Goal: Task Accomplishment & Management: Complete application form

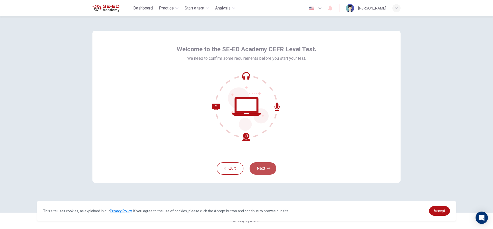
click at [264, 169] on button "Next" at bounding box center [262, 168] width 27 height 12
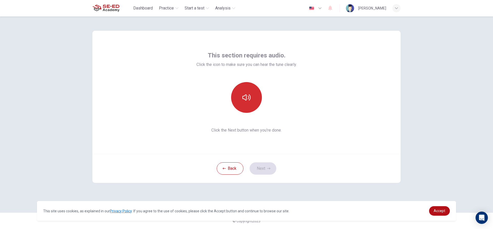
click at [243, 105] on button "button" at bounding box center [246, 97] width 31 height 31
click at [262, 164] on button "Next" at bounding box center [262, 168] width 27 height 12
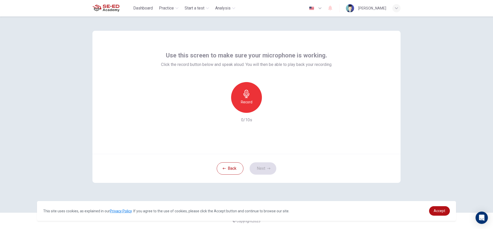
click at [247, 95] on icon "button" at bounding box center [246, 94] width 8 height 8
click at [261, 170] on button "Next" at bounding box center [262, 168] width 27 height 12
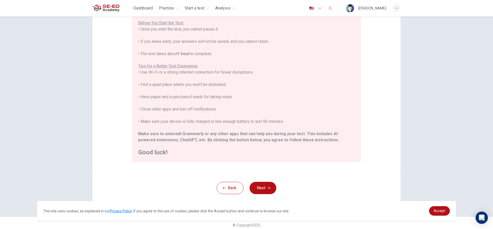
scroll to position [56, 0]
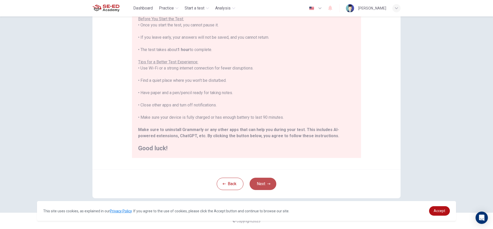
click at [267, 179] on button "Next" at bounding box center [262, 184] width 27 height 12
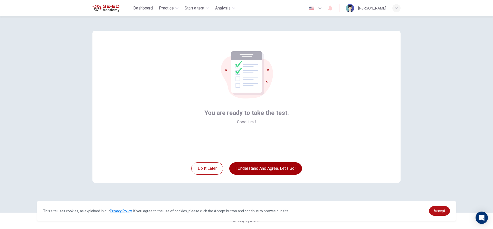
click at [284, 168] on button "I understand and agree. Let’s go!" at bounding box center [265, 168] width 73 height 12
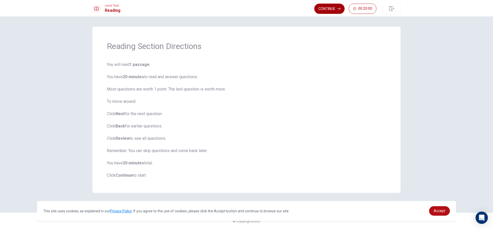
click at [329, 10] on button "Continue" at bounding box center [329, 9] width 30 height 10
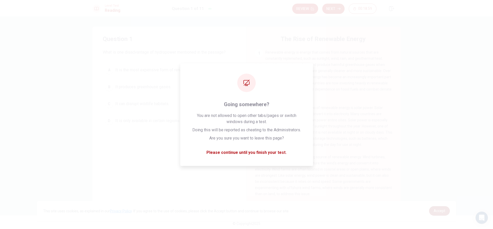
click at [445, 212] on link "Accept" at bounding box center [439, 210] width 21 height 9
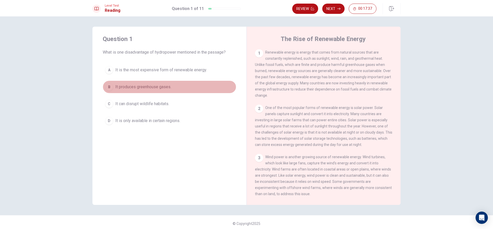
click at [110, 86] on div "B" at bounding box center [109, 87] width 8 height 8
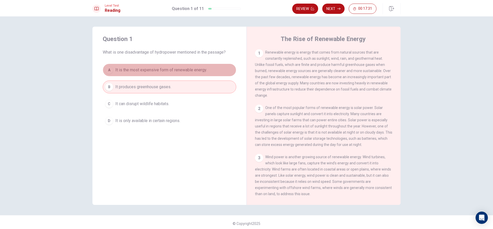
click at [162, 70] on span "It is the most expensive form of renewable energy." at bounding box center [161, 70] width 92 height 6
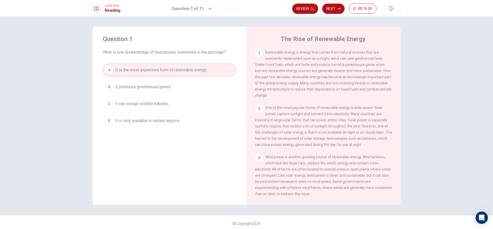
click at [165, 86] on span "It produces greenhouse gases." at bounding box center [143, 87] width 56 height 6
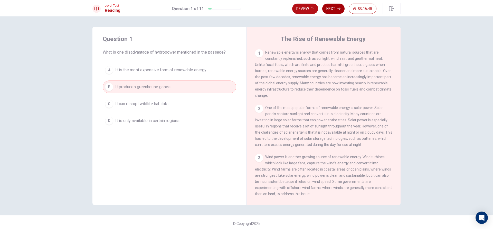
click at [339, 9] on icon "button" at bounding box center [338, 8] width 3 height 3
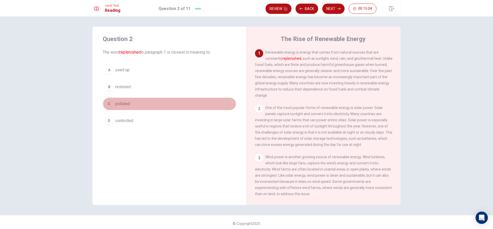
click at [109, 106] on div "C" at bounding box center [109, 104] width 8 height 8
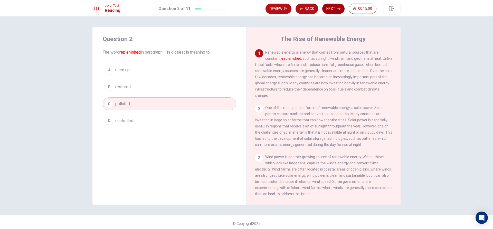
click at [335, 7] on button "Next" at bounding box center [333, 9] width 22 height 10
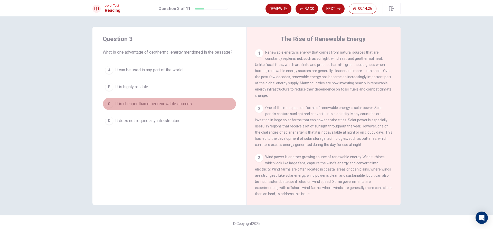
click at [112, 102] on button "C It is cheaper than other renewable sources." at bounding box center [169, 104] width 133 height 13
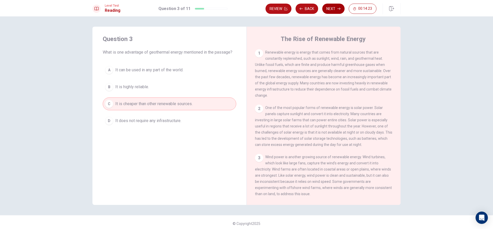
click at [334, 6] on button "Next" at bounding box center [333, 9] width 22 height 10
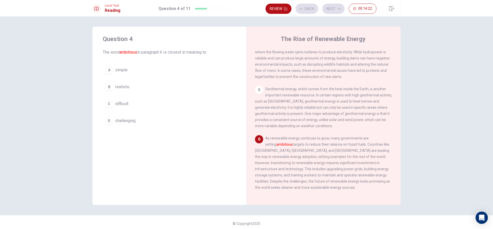
scroll to position [178, 0]
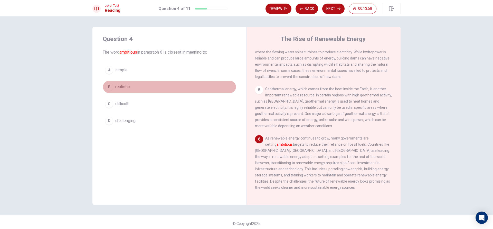
click at [120, 86] on span "realistic" at bounding box center [122, 87] width 14 height 6
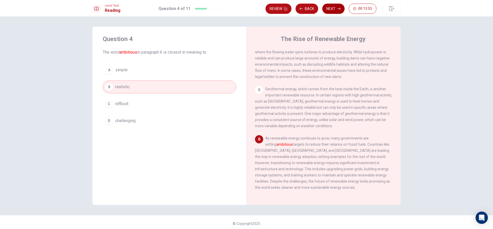
click at [341, 9] on button "Next" at bounding box center [333, 9] width 22 height 10
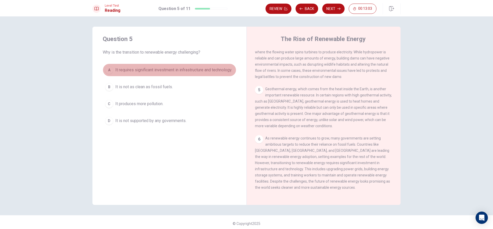
click at [163, 72] on span "It requires significant investment in infrastructure and technology." at bounding box center [173, 70] width 117 height 6
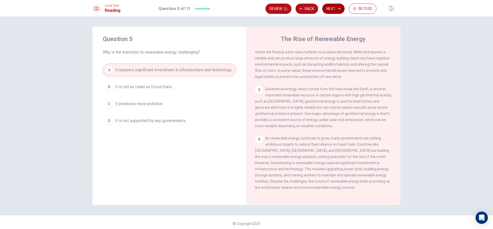
click at [330, 7] on button "Next" at bounding box center [333, 9] width 22 height 10
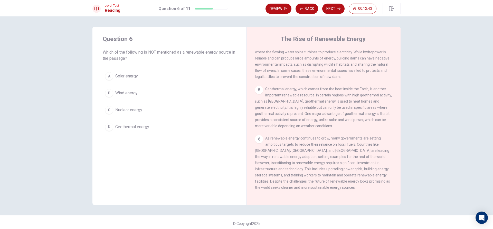
drag, startPoint x: 399, startPoint y: 160, endPoint x: 401, endPoint y: 133, distance: 26.7
click at [401, 133] on div "Question 6 Which of the following is NOT mentioned as a renewable energy source…" at bounding box center [246, 116] width 324 height 178
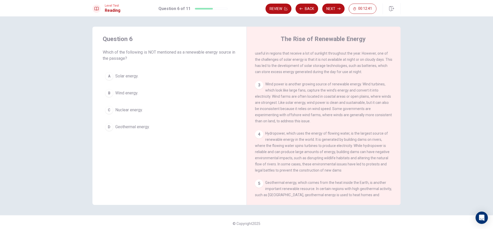
scroll to position [72, 0]
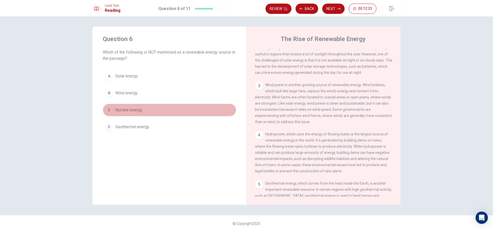
click at [120, 111] on span "Nuclear energy." at bounding box center [128, 110] width 27 height 6
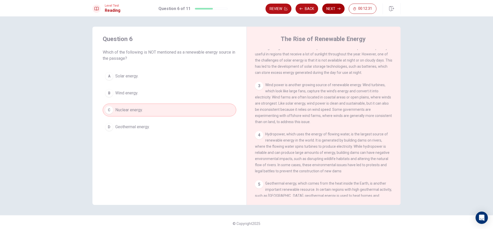
click at [340, 9] on icon "button" at bounding box center [338, 8] width 3 height 3
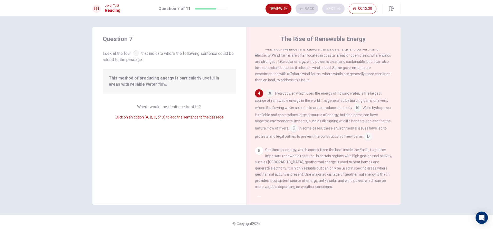
scroll to position [121, 0]
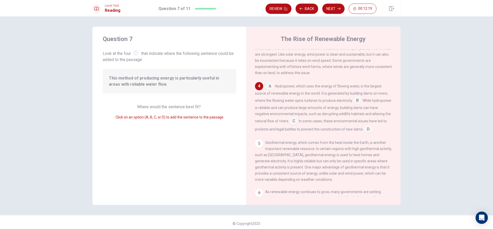
click at [270, 91] on input at bounding box center [270, 87] width 8 height 8
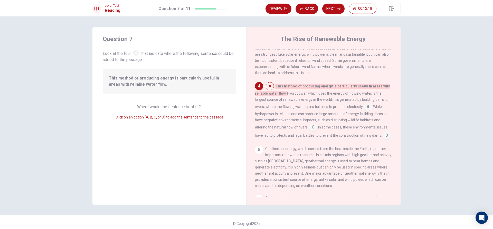
click at [270, 91] on input at bounding box center [270, 87] width 8 height 8
click at [366, 111] on input at bounding box center [368, 107] width 8 height 8
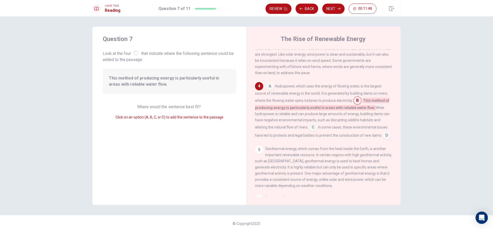
click at [315, 132] on input at bounding box center [313, 128] width 8 height 8
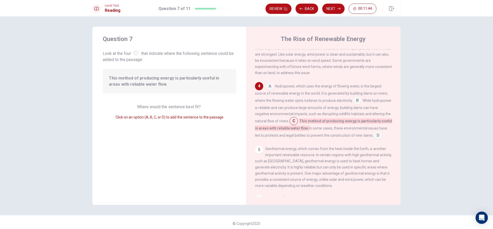
click at [374, 140] on input at bounding box center [378, 136] width 8 height 8
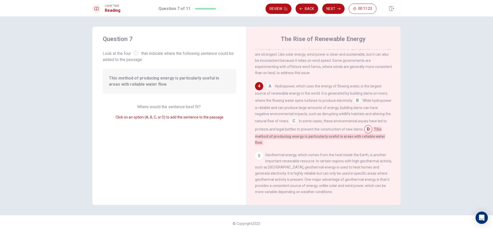
click at [258, 160] on div "5" at bounding box center [259, 156] width 8 height 8
click at [256, 160] on div "5" at bounding box center [259, 156] width 8 height 8
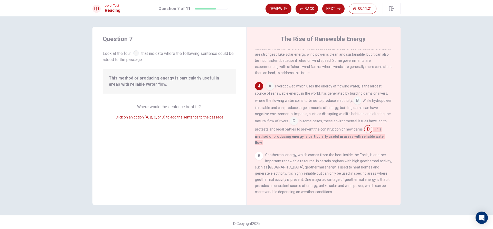
click at [256, 160] on div "5" at bounding box center [259, 156] width 8 height 8
click at [267, 91] on input at bounding box center [270, 87] width 8 height 8
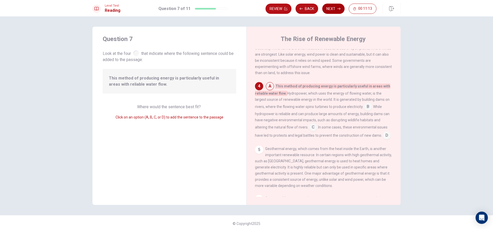
click at [330, 8] on button "Next" at bounding box center [333, 9] width 22 height 10
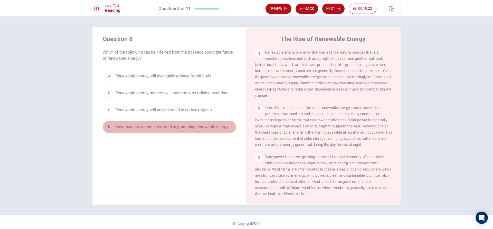
click at [111, 121] on button "D Governments are not interested in promoting renewable energy." at bounding box center [169, 127] width 133 height 13
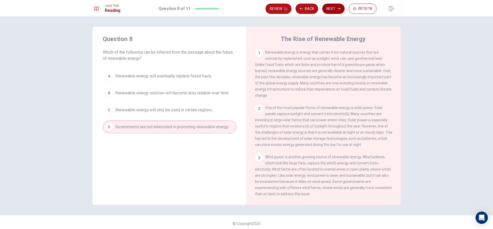
click at [334, 7] on button "Next" at bounding box center [333, 9] width 22 height 10
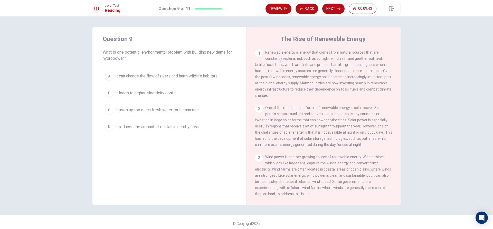
click at [118, 78] on span "It can change the flow of rivers and harm wildlife habitats." at bounding box center [166, 76] width 103 height 6
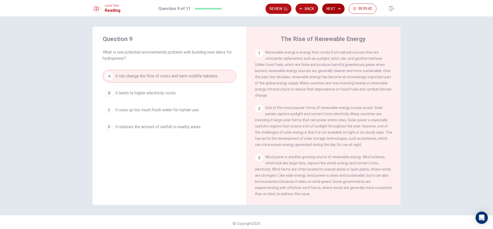
click at [330, 7] on button "Next" at bounding box center [333, 9] width 22 height 10
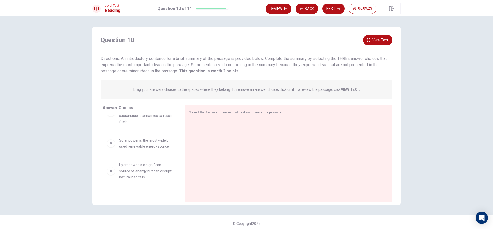
scroll to position [13, 0]
click at [110, 152] on div "B" at bounding box center [111, 150] width 8 height 8
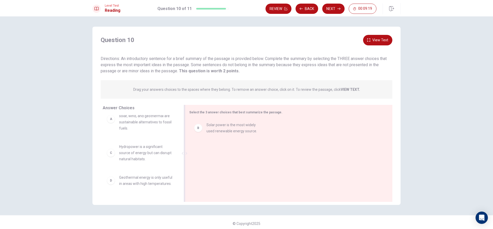
drag, startPoint x: 110, startPoint y: 152, endPoint x: 201, endPoint y: 131, distance: 92.8
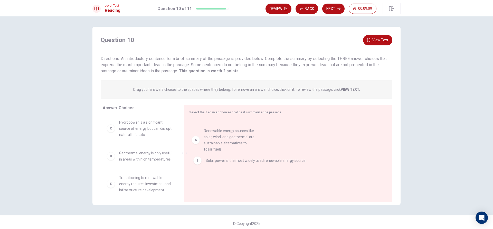
drag, startPoint x: 142, startPoint y: 133, endPoint x: 229, endPoint y: 143, distance: 87.7
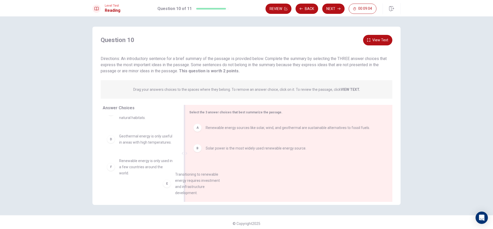
scroll to position [18, 0]
drag, startPoint x: 137, startPoint y: 189, endPoint x: 233, endPoint y: 163, distance: 99.9
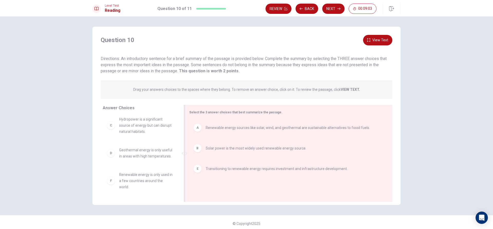
scroll to position [9, 0]
click at [336, 9] on button "Next" at bounding box center [333, 9] width 22 height 10
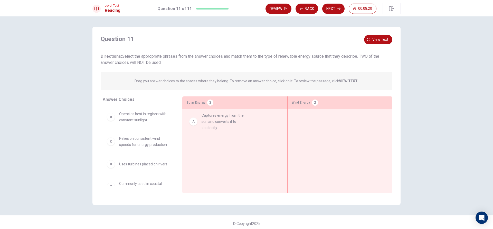
drag, startPoint x: 134, startPoint y: 116, endPoint x: 219, endPoint y: 119, distance: 85.2
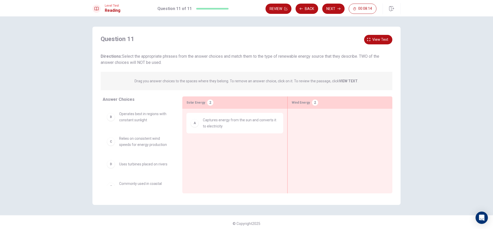
drag, startPoint x: 177, startPoint y: 135, endPoint x: 175, endPoint y: 160, distance: 24.5
click at [175, 160] on div "Answer Choices B Operates best in regions with constant sunlight C Relies on co…" at bounding box center [137, 146] width 90 height 100
drag, startPoint x: 174, startPoint y: 142, endPoint x: 174, endPoint y: 160, distance: 18.0
click at [174, 160] on div "B Operates best in regions with constant sunlight C Relies on consistent wind s…" at bounding box center [140, 146] width 75 height 79
drag, startPoint x: 143, startPoint y: 139, endPoint x: 331, endPoint y: 118, distance: 189.5
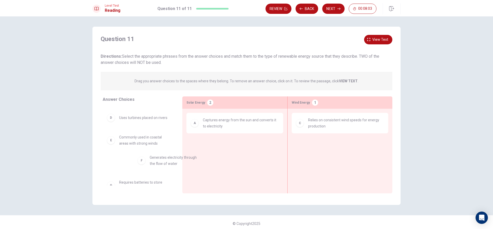
scroll to position [23, 0]
drag, startPoint x: 146, startPoint y: 167, endPoint x: 224, endPoint y: 144, distance: 81.3
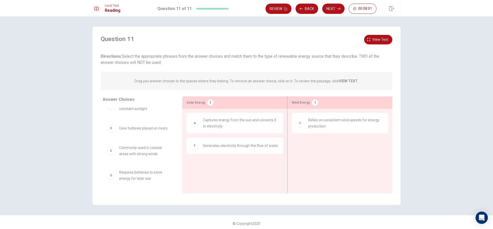
scroll to position [11, 0]
drag, startPoint x: 148, startPoint y: 153, endPoint x: 346, endPoint y: 149, distance: 198.4
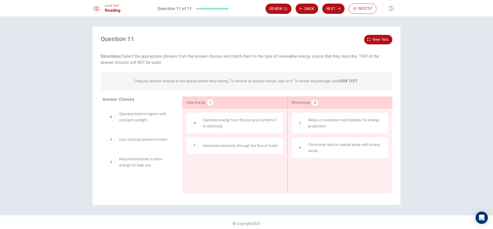
scroll to position [0, 0]
drag, startPoint x: 138, startPoint y: 118, endPoint x: 228, endPoint y: 173, distance: 105.7
drag, startPoint x: 248, startPoint y: 170, endPoint x: 136, endPoint y: 164, distance: 112.0
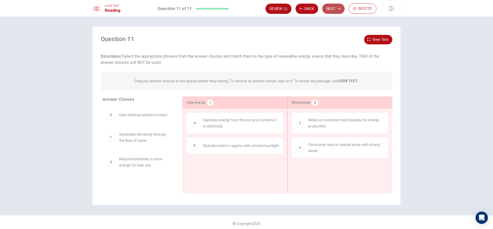
click at [333, 7] on button "Next" at bounding box center [333, 9] width 22 height 10
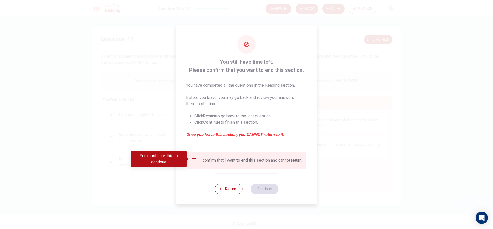
click at [195, 158] on input "You must click this to continue" at bounding box center [194, 161] width 6 height 6
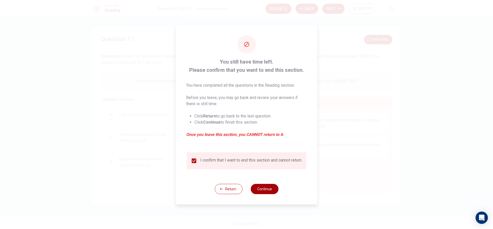
click at [263, 191] on button "Continue" at bounding box center [264, 189] width 28 height 10
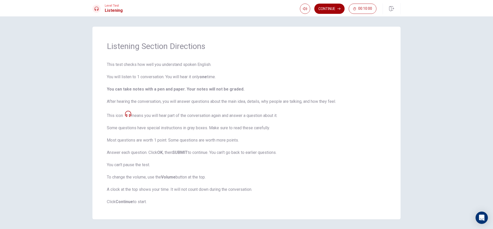
click at [333, 8] on button "Continue" at bounding box center [329, 9] width 30 height 10
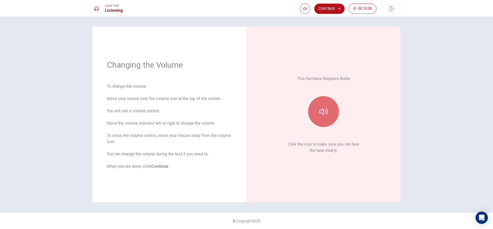
click at [326, 106] on button "button" at bounding box center [323, 111] width 31 height 31
click at [330, 7] on button "Continue" at bounding box center [329, 9] width 30 height 10
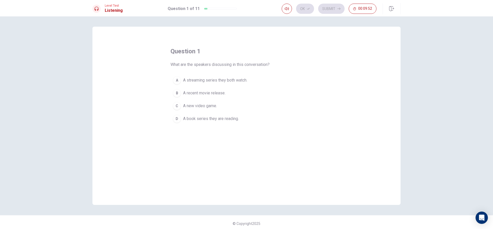
click at [181, 90] on button "B A recent movie release." at bounding box center [246, 93] width 152 height 13
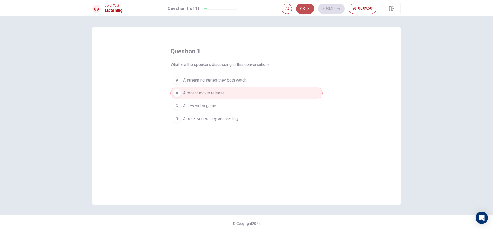
click at [302, 6] on button "Ok" at bounding box center [305, 9] width 18 height 10
click at [330, 6] on button "Submit" at bounding box center [331, 9] width 26 height 10
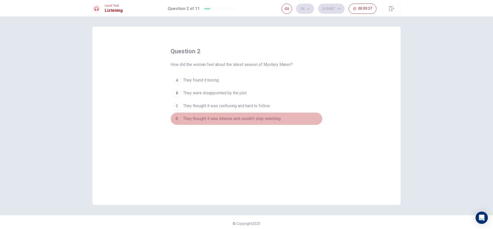
click at [177, 117] on div "D" at bounding box center [177, 119] width 8 height 8
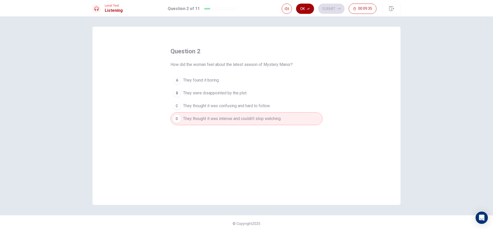
click at [305, 12] on button "Ok" at bounding box center [305, 9] width 18 height 10
click at [328, 9] on button "Submit" at bounding box center [331, 9] width 26 height 10
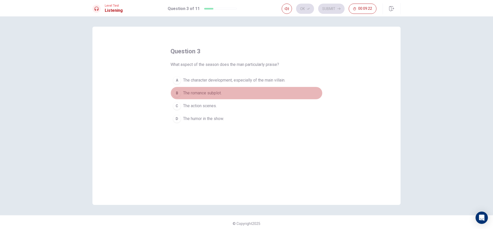
click at [191, 90] on button "B The romance subplot." at bounding box center [246, 93] width 152 height 13
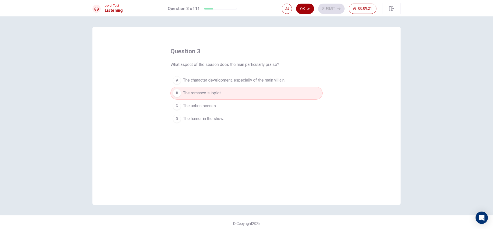
click at [308, 8] on icon "button" at bounding box center [308, 8] width 3 height 3
click at [332, 9] on button "Submit" at bounding box center [331, 9] width 26 height 10
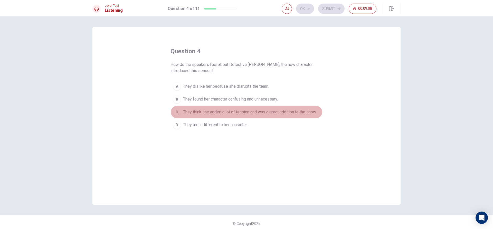
click at [190, 112] on span "They think she added a lot of tension and was a great addition to the show." at bounding box center [249, 112] width 133 height 6
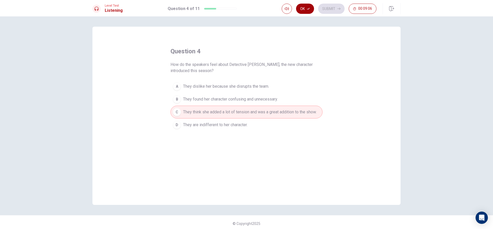
click at [303, 6] on button "Ok" at bounding box center [305, 9] width 18 height 10
click at [336, 7] on button "Submit" at bounding box center [331, 9] width 26 height 10
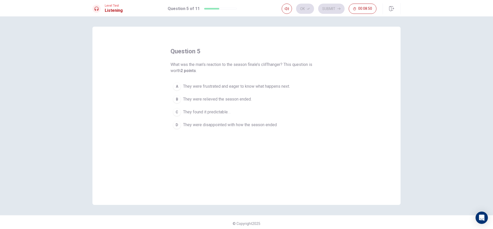
click at [257, 85] on span "They were frustrated and eager to know what happens next." at bounding box center [236, 86] width 107 height 6
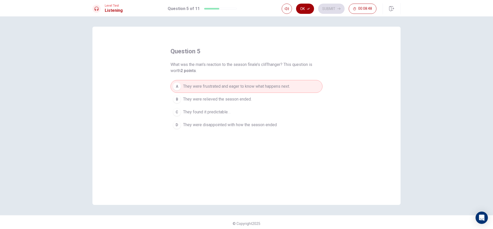
click at [306, 6] on button "Ok" at bounding box center [305, 9] width 18 height 10
click at [341, 9] on button "Submit" at bounding box center [331, 9] width 26 height 10
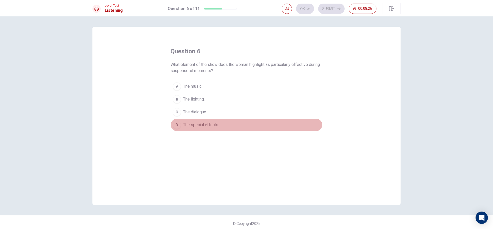
click at [200, 124] on span "The special effects." at bounding box center [201, 125] width 36 height 6
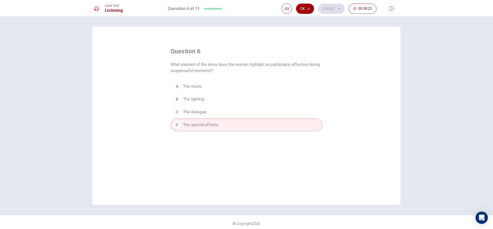
click at [305, 10] on button "Ok" at bounding box center [305, 9] width 18 height 10
click at [333, 5] on button "Submit" at bounding box center [331, 9] width 26 height 10
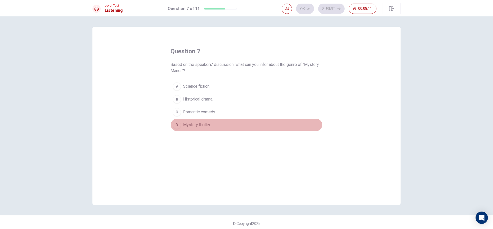
click at [205, 127] on span "Mystery thriller." at bounding box center [197, 125] width 28 height 6
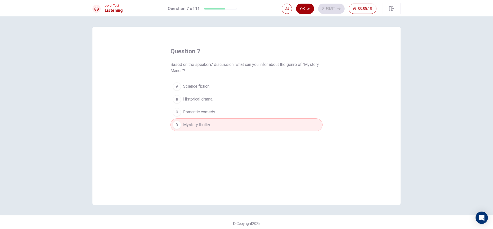
click at [304, 10] on button "Ok" at bounding box center [305, 9] width 18 height 10
click at [341, 7] on button "Submit" at bounding box center [331, 9] width 26 height 10
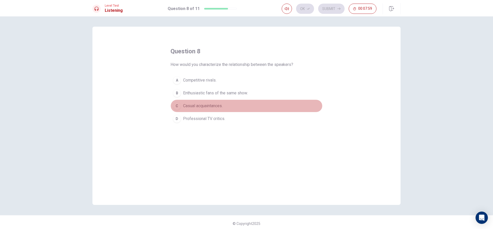
click at [189, 105] on span "Casual acquaintances." at bounding box center [203, 106] width 40 height 6
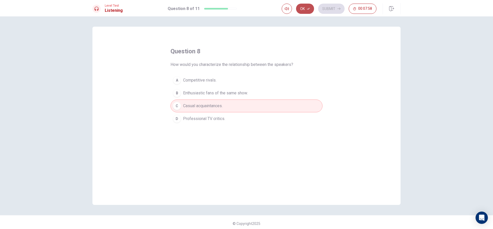
click at [305, 7] on button "Ok" at bounding box center [305, 9] width 18 height 10
click at [328, 6] on button "Submit" at bounding box center [331, 9] width 26 height 10
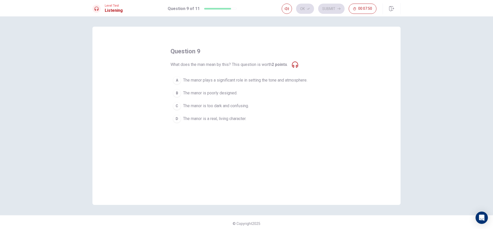
click at [218, 118] on span "The manor is a real, living character." at bounding box center [214, 119] width 63 height 6
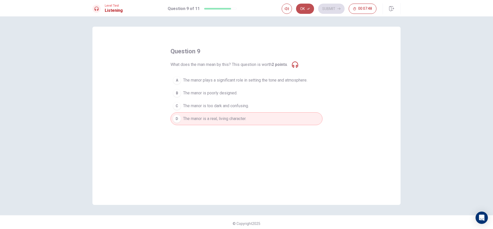
click at [302, 6] on button "Ok" at bounding box center [305, 9] width 18 height 10
click at [334, 7] on button "Submit" at bounding box center [331, 9] width 26 height 10
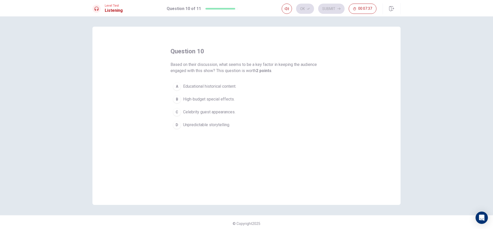
click at [231, 86] on span "Educational historical content." at bounding box center [209, 86] width 53 height 6
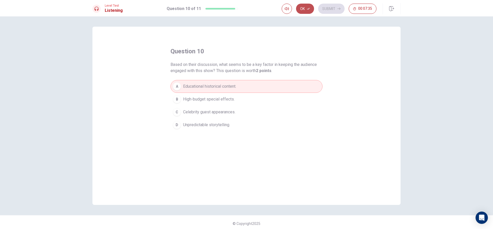
click at [300, 8] on button "Ok" at bounding box center [305, 9] width 18 height 10
click at [332, 9] on button "Submit" at bounding box center [331, 9] width 26 height 10
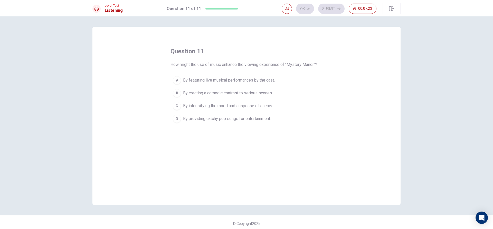
click at [213, 95] on span "By creating a comedic contrast to serious scenes." at bounding box center [228, 93] width 90 height 6
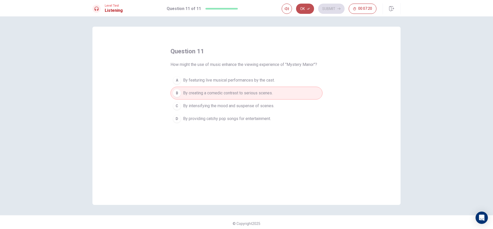
click at [301, 11] on button "Ok" at bounding box center [305, 9] width 18 height 10
click at [331, 8] on button "Submit" at bounding box center [331, 9] width 26 height 10
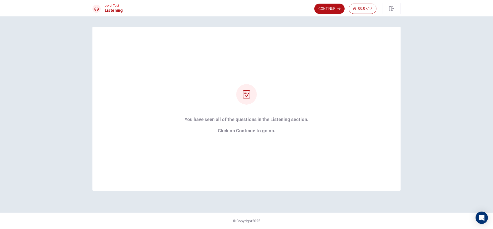
click at [331, 8] on button "Continue" at bounding box center [329, 9] width 30 height 10
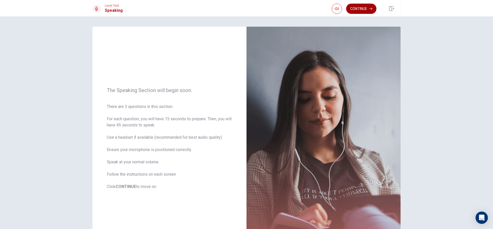
click at [351, 7] on button "Continue" at bounding box center [361, 9] width 30 height 10
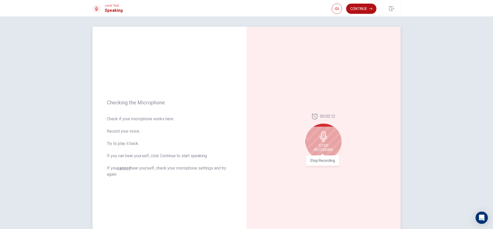
click at [331, 145] on span "Stop Recording" at bounding box center [323, 148] width 19 height 8
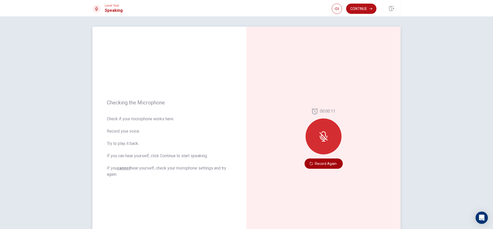
click at [323, 161] on button "Record Again" at bounding box center [323, 164] width 38 height 10
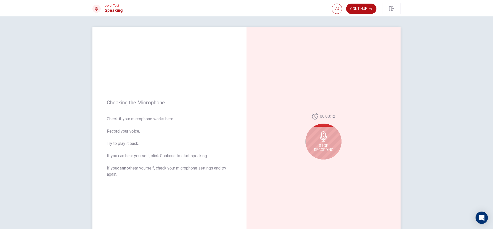
click at [313, 141] on div "Stop Recording" at bounding box center [323, 142] width 36 height 36
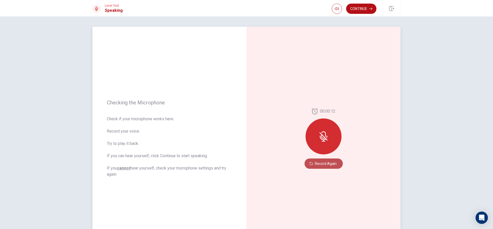
click at [319, 163] on button "Record Again" at bounding box center [323, 164] width 38 height 10
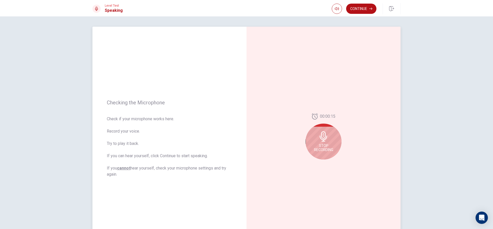
click at [324, 140] on icon at bounding box center [323, 136] width 10 height 10
click at [328, 164] on icon "Play Audio" at bounding box center [329, 163] width 2 height 3
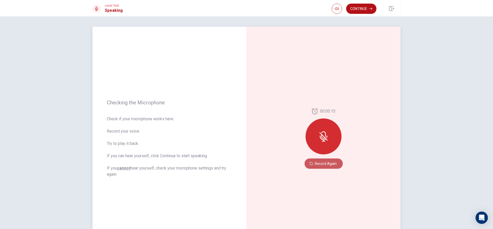
click at [326, 164] on button "Record Again" at bounding box center [323, 164] width 38 height 10
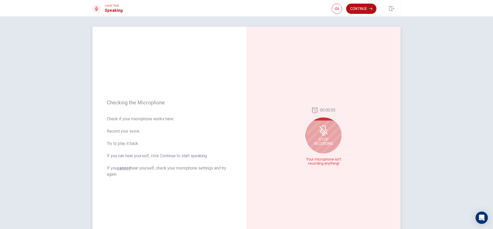
click at [324, 129] on icon at bounding box center [323, 127] width 4 height 5
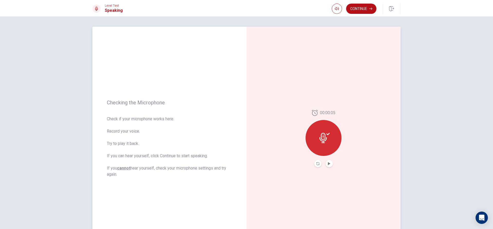
click at [327, 162] on button "Play Audio" at bounding box center [328, 163] width 7 height 7
click at [327, 162] on button "Pause Audio" at bounding box center [328, 163] width 7 height 7
click at [325, 144] on div at bounding box center [323, 138] width 36 height 36
click at [325, 163] on button "Play Audio" at bounding box center [328, 163] width 7 height 7
click at [325, 163] on button "Pause Audio" at bounding box center [328, 163] width 7 height 7
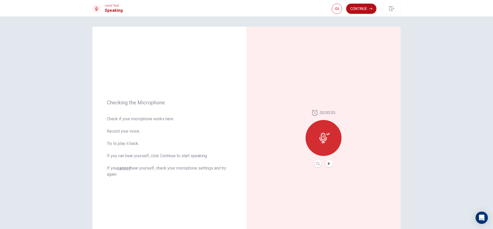
click at [321, 131] on div at bounding box center [323, 138] width 36 height 36
click at [316, 164] on icon "Record Again" at bounding box center [317, 163] width 3 height 3
click at [324, 132] on icon at bounding box center [323, 136] width 10 height 10
click at [326, 162] on button "Record Again" at bounding box center [323, 164] width 38 height 10
click at [329, 133] on div at bounding box center [323, 137] width 36 height 36
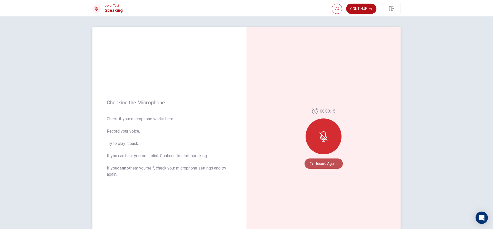
click at [319, 162] on button "Record Again" at bounding box center [323, 164] width 38 height 10
click at [328, 164] on icon "Play Audio" at bounding box center [329, 163] width 2 height 3
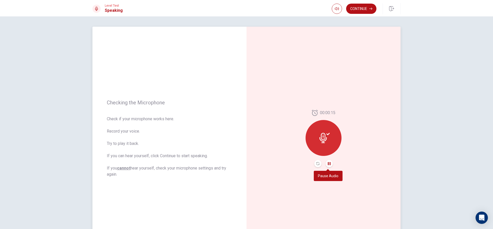
click at [328, 164] on icon "Pause Audio" at bounding box center [329, 163] width 3 height 3
click at [355, 7] on button "Continue" at bounding box center [361, 9] width 30 height 10
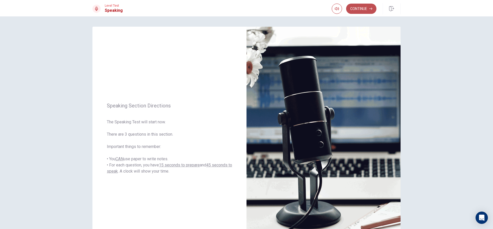
click at [362, 7] on button "Continue" at bounding box center [361, 9] width 30 height 10
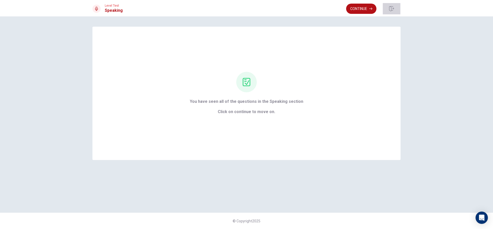
click at [395, 9] on button "button" at bounding box center [391, 8] width 18 height 11
